Goal: Find specific page/section: Find specific page/section

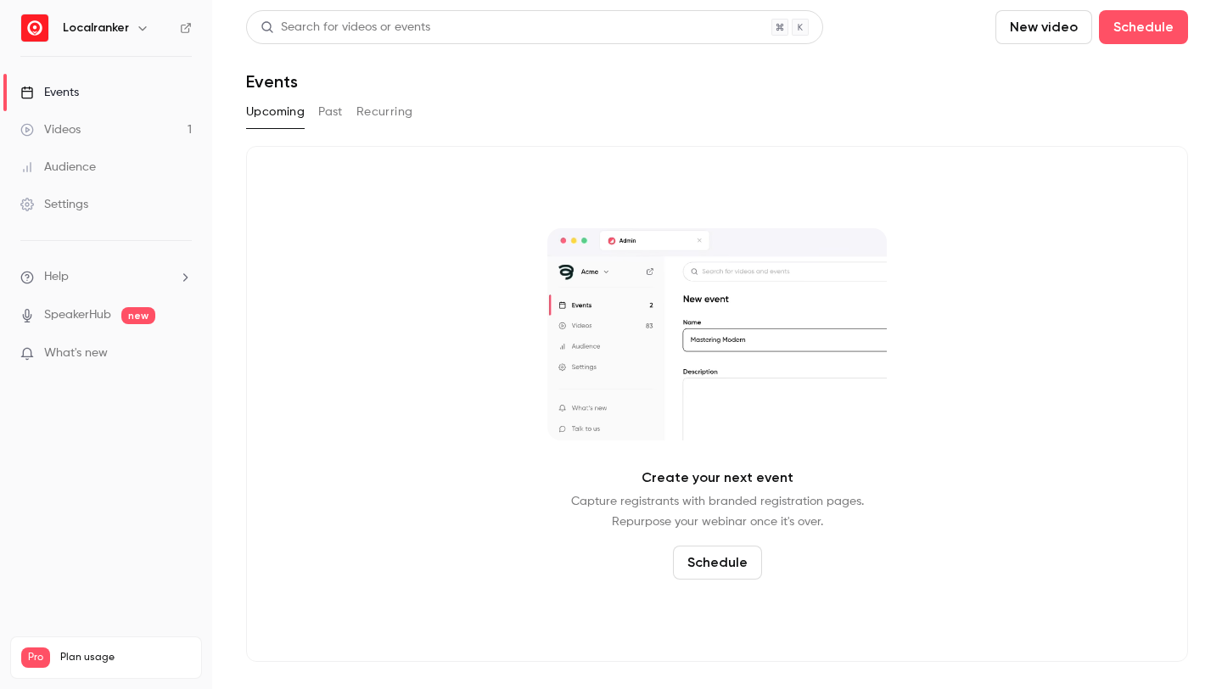
click at [345, 106] on div "Upcoming Past Recurring" at bounding box center [717, 111] width 942 height 27
click at [340, 108] on button "Past" at bounding box center [330, 111] width 25 height 27
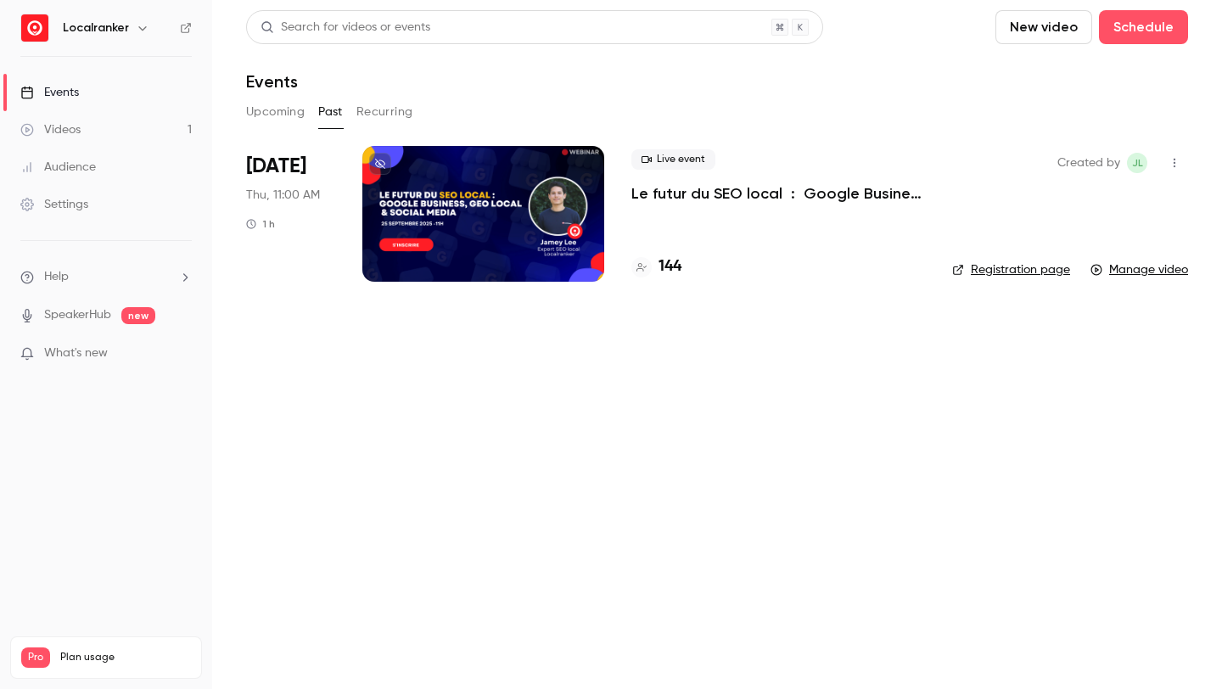
click at [663, 265] on h4 "144" at bounding box center [669, 266] width 23 height 23
